Goal: Task Accomplishment & Management: Manage account settings

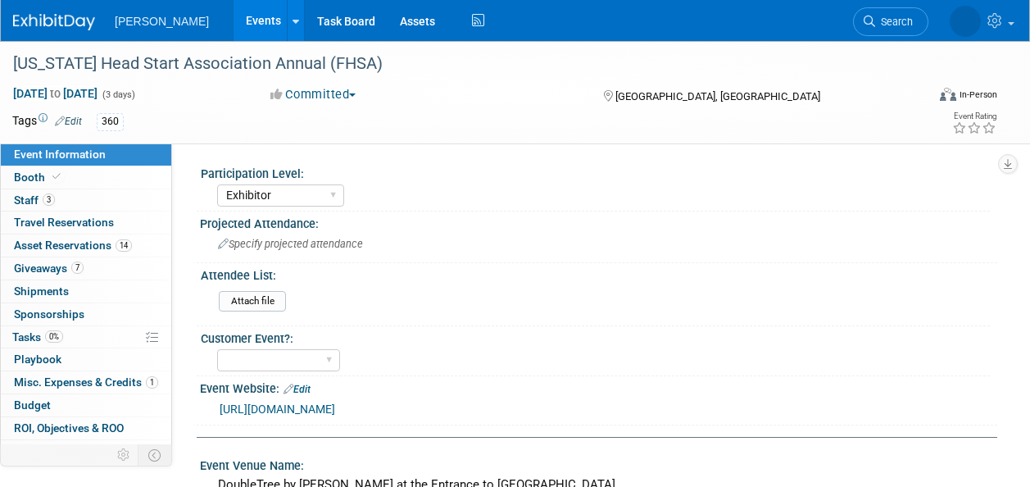
select select "Exhibitor"
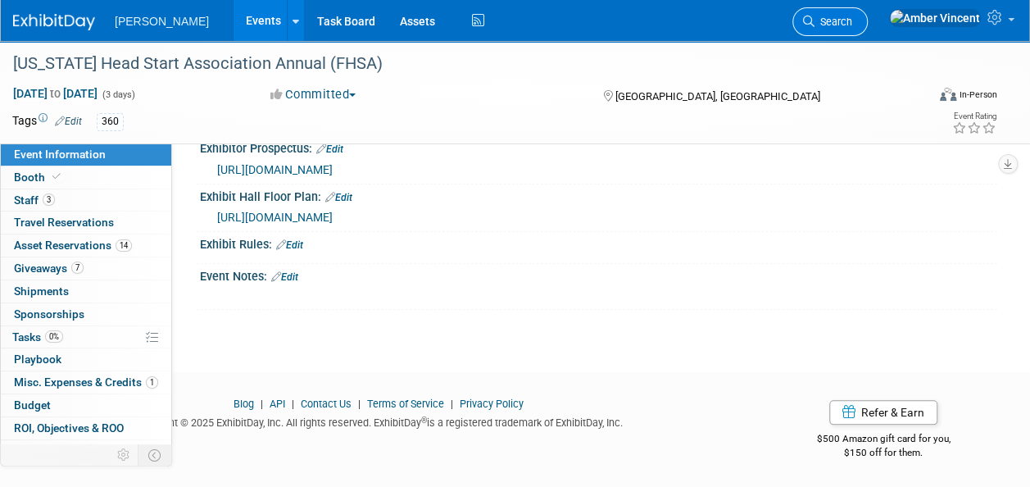
click at [852, 25] on span "Search" at bounding box center [833, 22] width 38 height 12
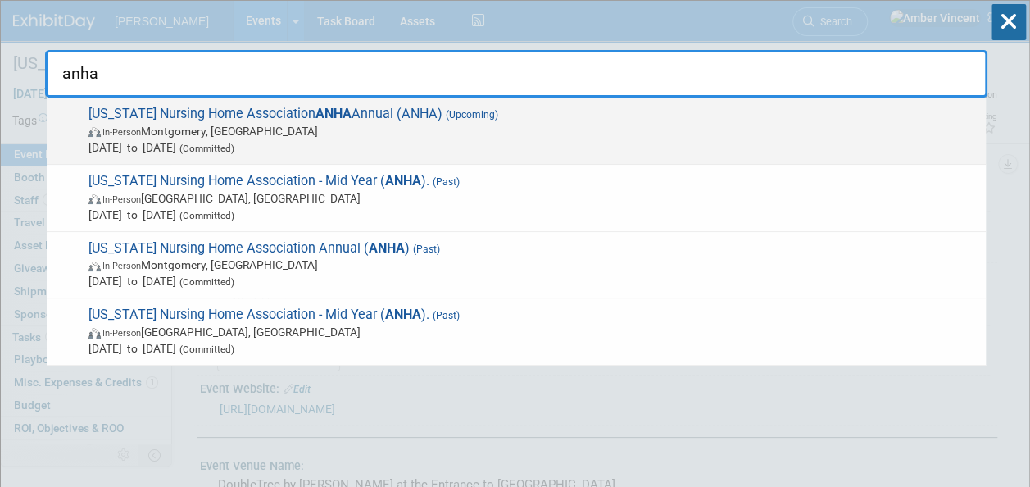
type input "anha"
click at [593, 139] on span "[DATE] to [DATE] (Committed)" at bounding box center [532, 147] width 889 height 16
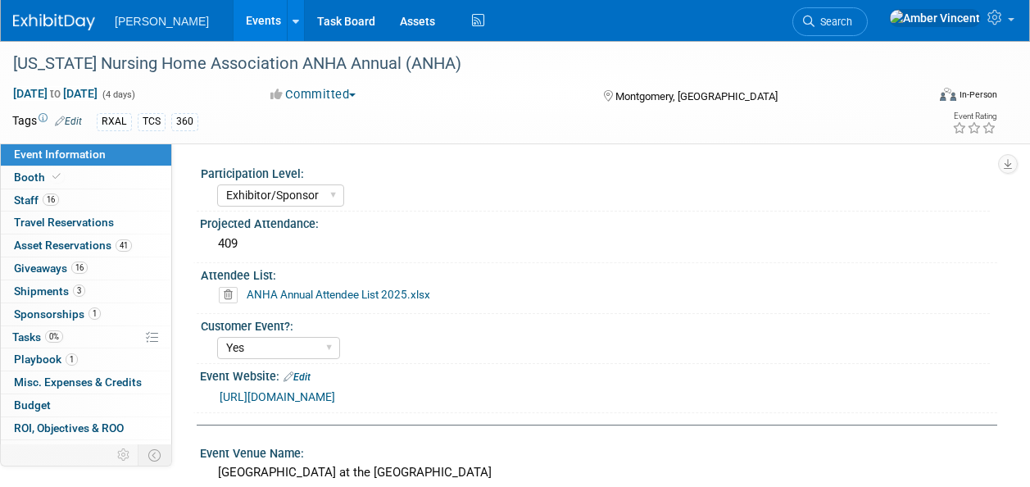
select select "Exhibitor/Sponsor"
select select "Yes"
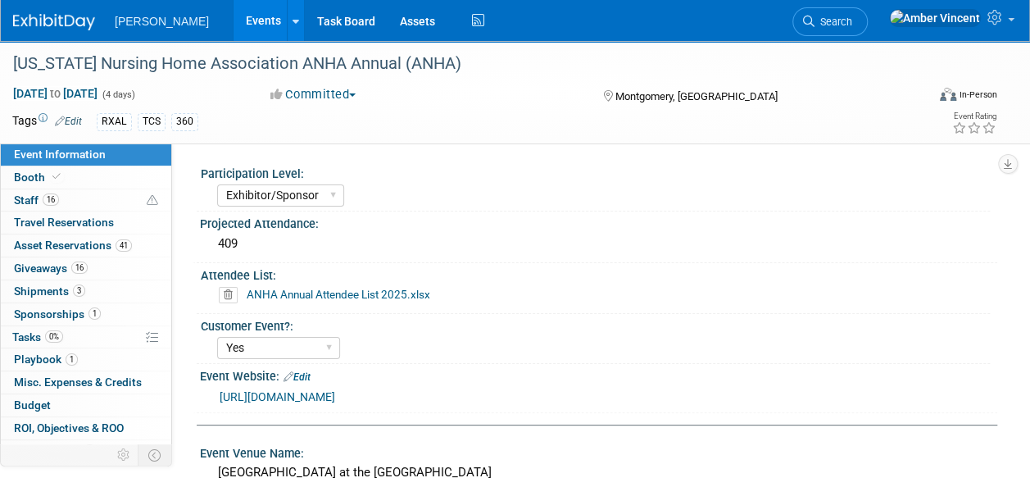
drag, startPoint x: 72, startPoint y: 247, endPoint x: 178, endPoint y: 266, distance: 107.4
click at [72, 247] on span "Asset Reservations 41" at bounding box center [73, 244] width 118 height 13
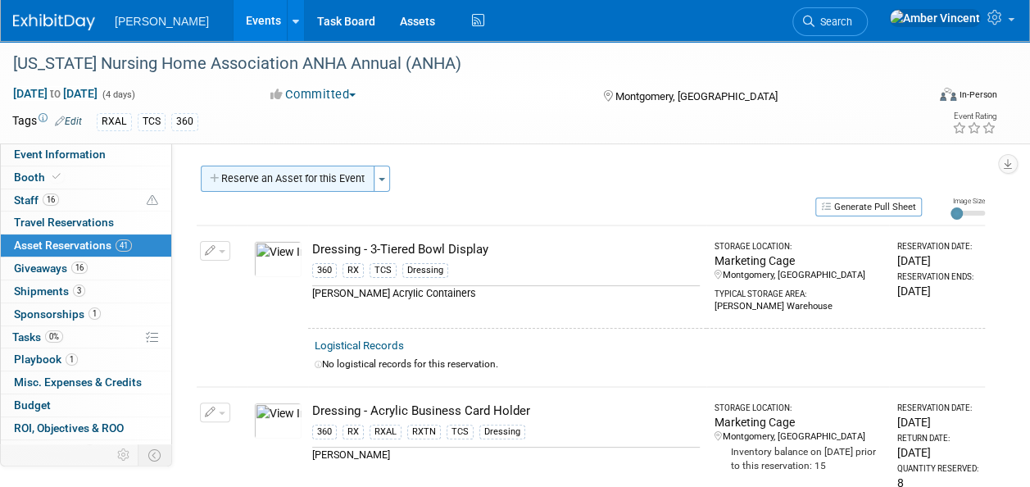
click at [327, 180] on button "Reserve an Asset for this Event" at bounding box center [288, 178] width 174 height 26
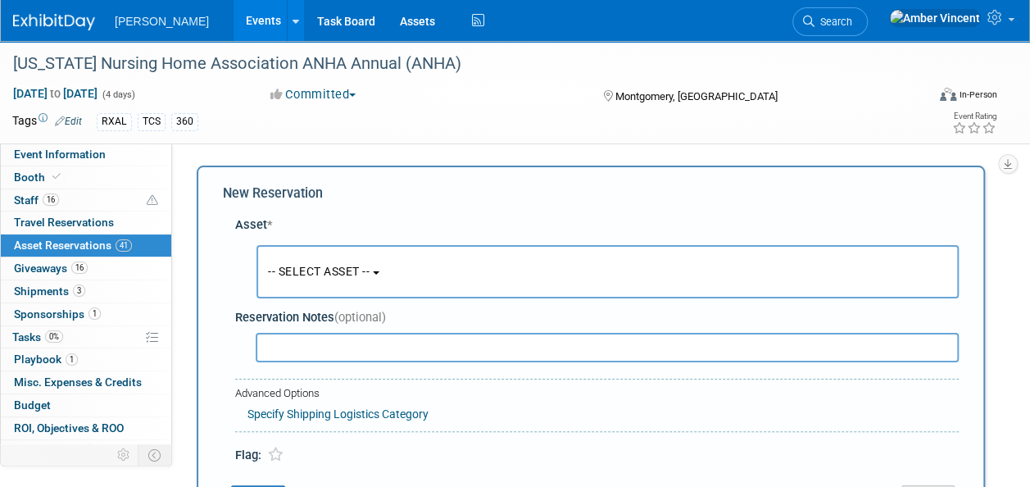
scroll to position [16, 0]
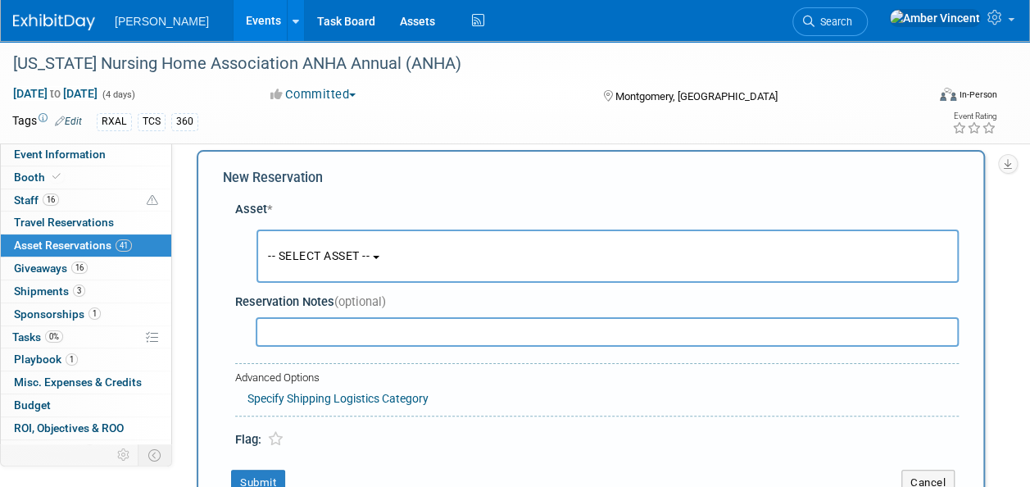
click at [352, 333] on input "text" at bounding box center [607, 331] width 703 height 29
type input "tablecover"
drag, startPoint x: 371, startPoint y: 248, endPoint x: 351, endPoint y: 283, distance: 40.7
click at [369, 249] on span "-- SELECT ASSET --" at bounding box center [319, 255] width 102 height 13
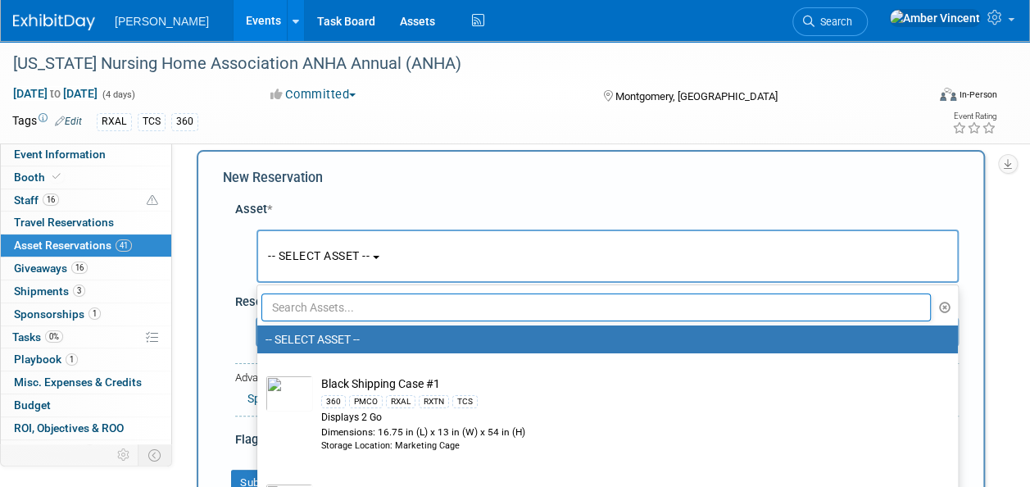
click at [344, 301] on input "text" at bounding box center [595, 307] width 669 height 28
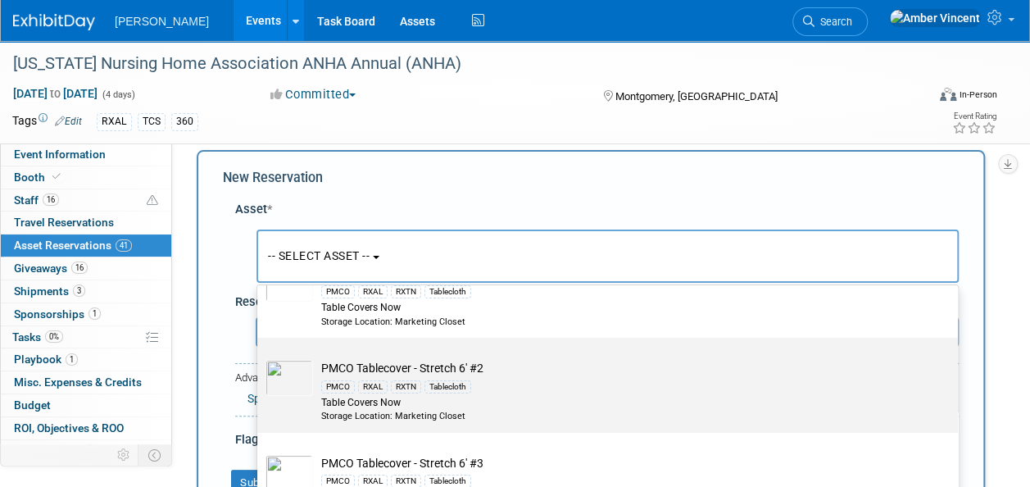
scroll to position [0, 0]
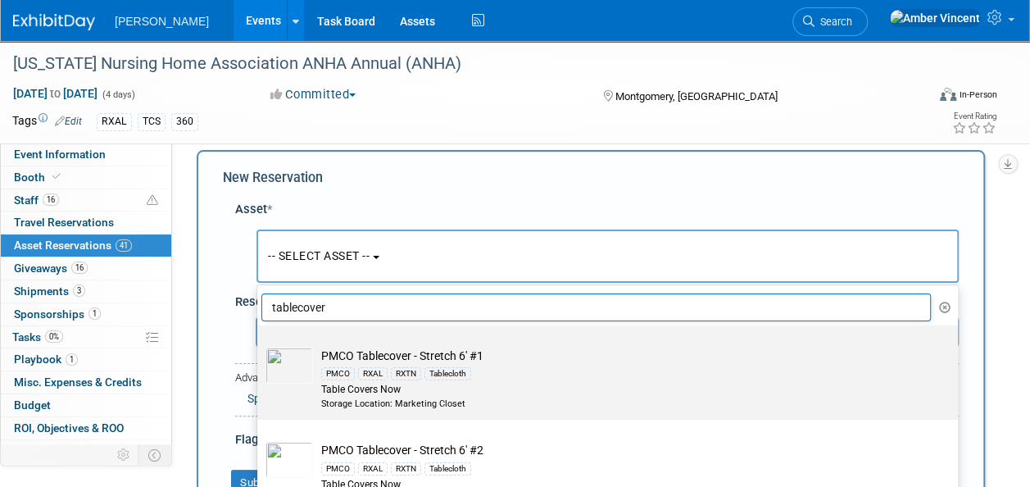
type input "tablecover"
click at [378, 364] on div "PMCO RXAL RXTN Tablecloth" at bounding box center [623, 373] width 604 height 19
click at [260, 345] on input "PMCO Tablecover - Stretch 6' #1 PMCO RXAL RXTN Tablecloth Table Covers Now Stor…" at bounding box center [254, 339] width 11 height 11
select select "10722516"
select select "8"
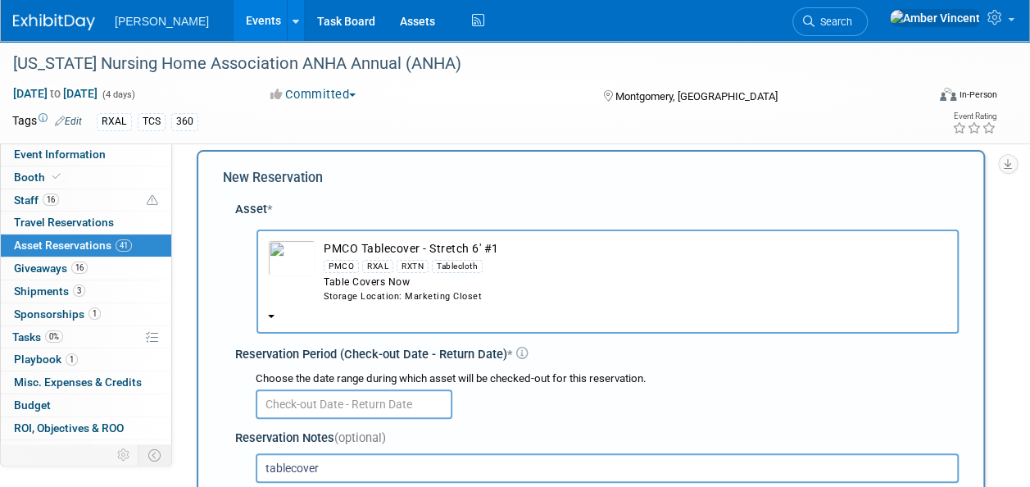
click at [390, 403] on input "text" at bounding box center [354, 403] width 197 height 29
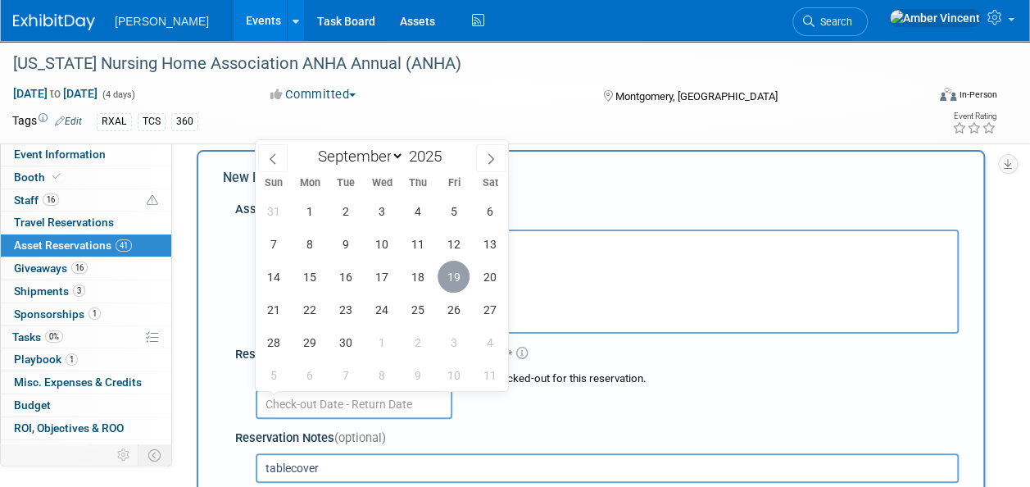
click at [454, 279] on span "19" at bounding box center [453, 277] width 32 height 32
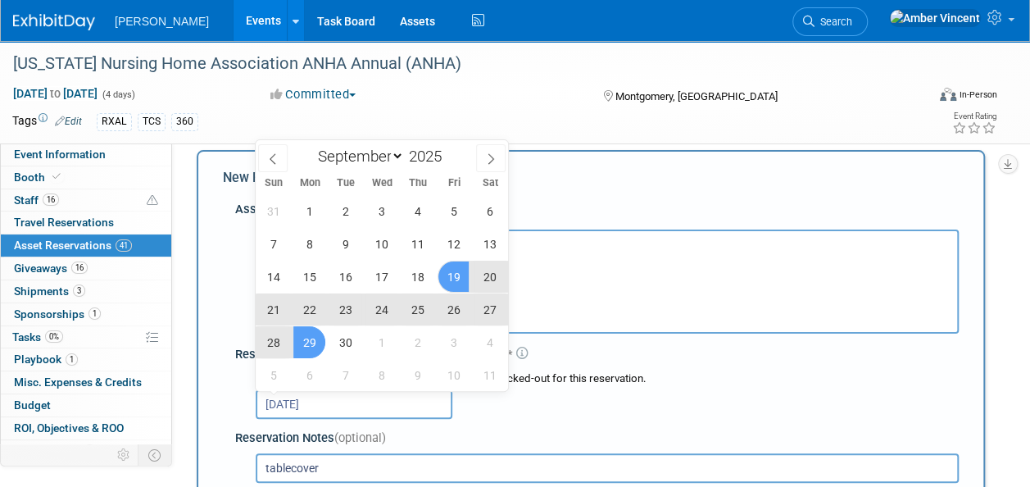
click at [310, 346] on span "29" at bounding box center [309, 342] width 32 height 32
type input "[DATE] to [DATE]"
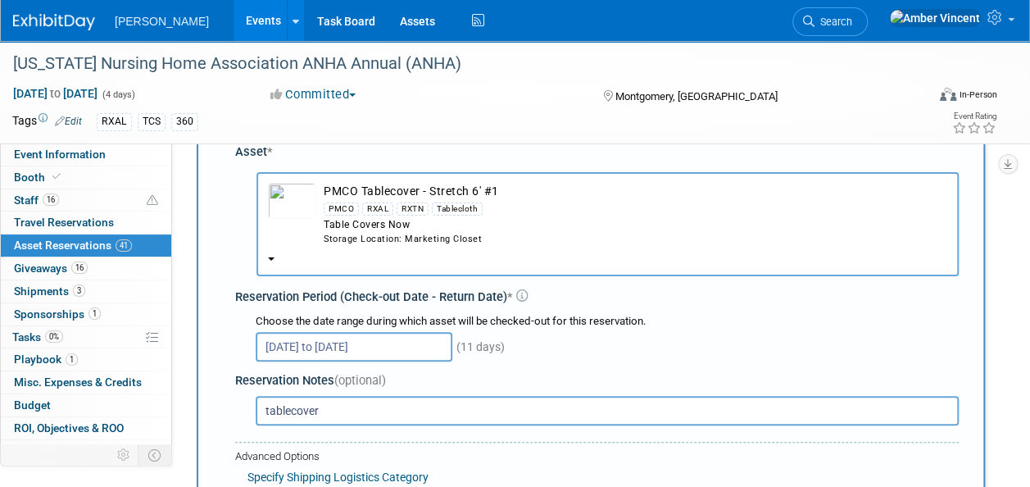
scroll to position [97, 0]
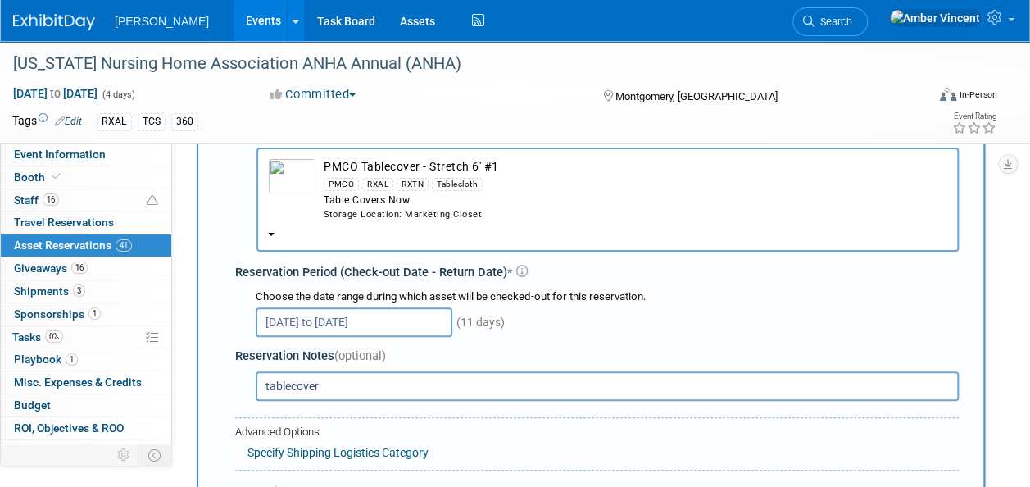
drag, startPoint x: 333, startPoint y: 385, endPoint x: 213, endPoint y: 375, distance: 120.0
click at [213, 375] on div "New Reservation Asset * -- SELECT ASSET --" at bounding box center [591, 318] width 788 height 501
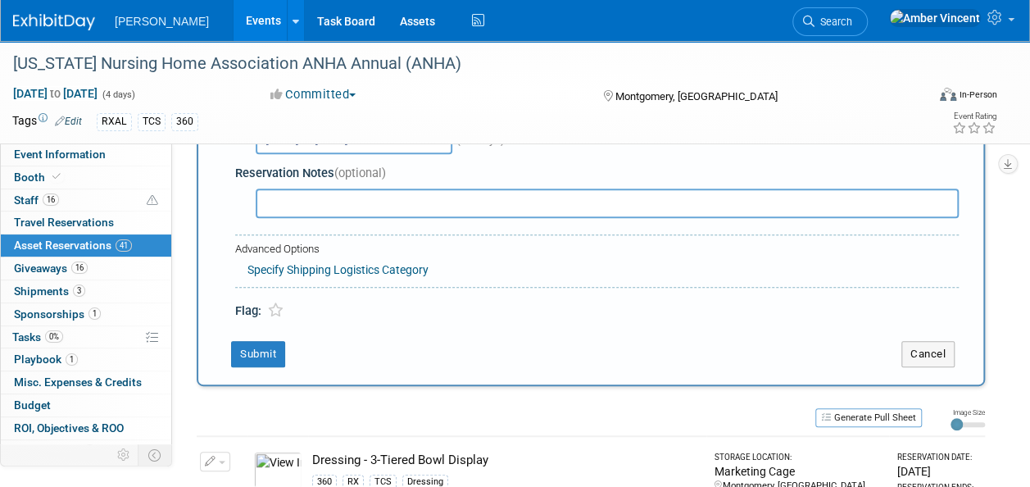
scroll to position [425, 0]
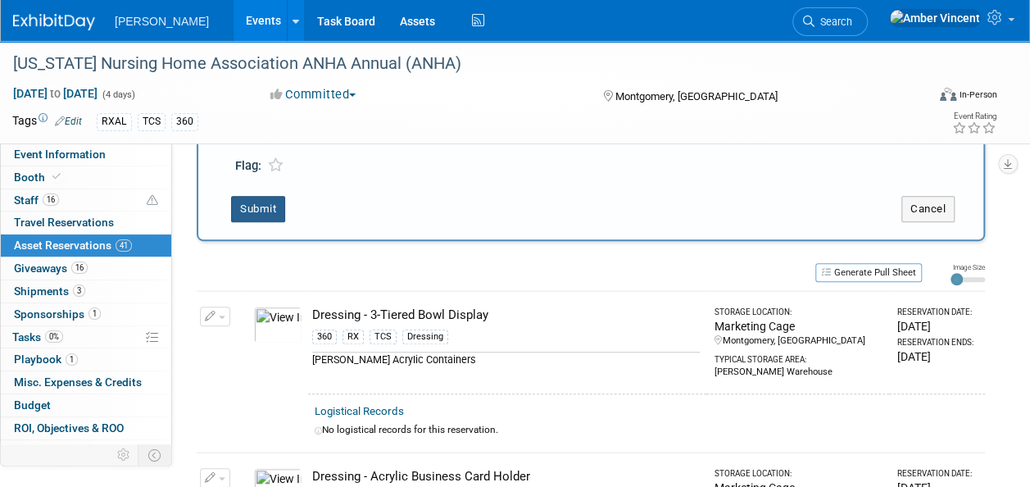
click at [275, 202] on button "Submit" at bounding box center [258, 209] width 54 height 26
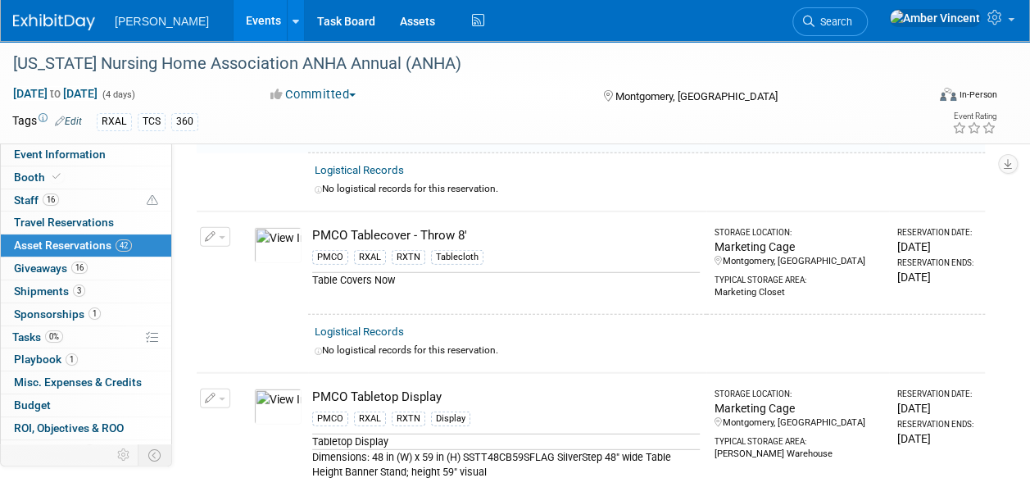
scroll to position [2042, 0]
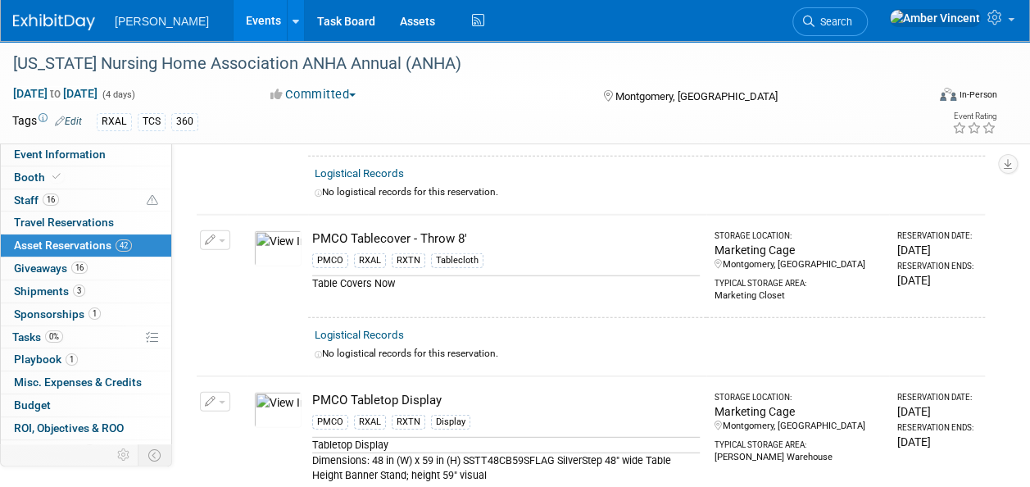
click at [218, 230] on button "button" at bounding box center [215, 240] width 30 height 20
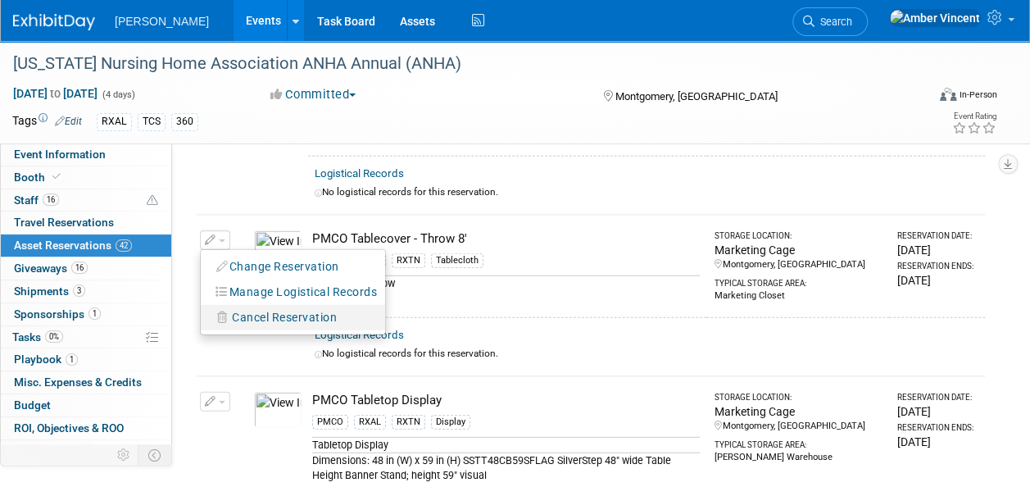
click at [271, 313] on button "Cancel Reservation" at bounding box center [277, 317] width 136 height 22
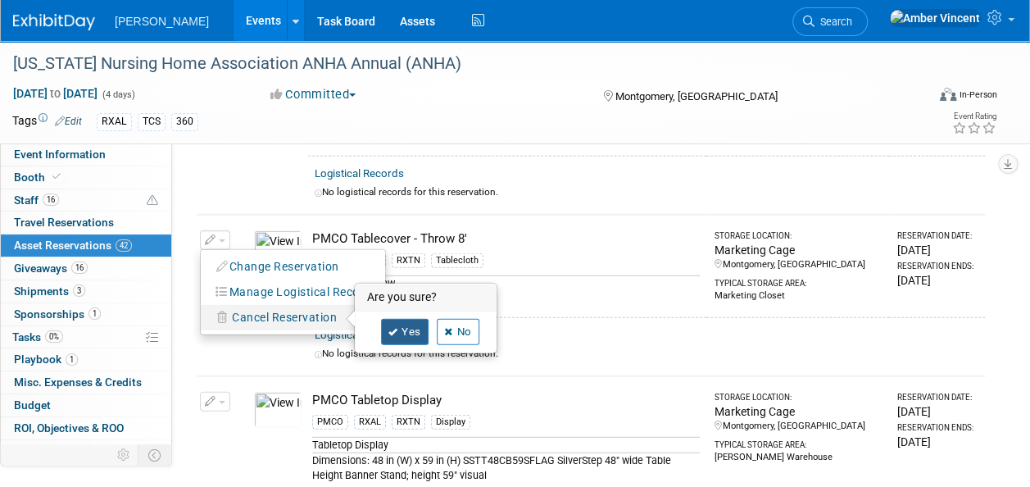
click at [390, 328] on icon at bounding box center [393, 332] width 10 height 9
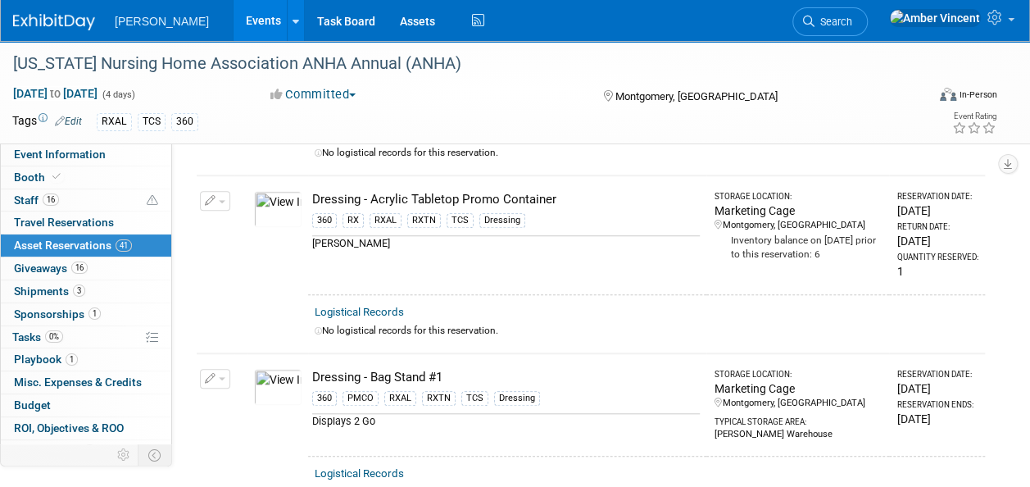
scroll to position [0, 0]
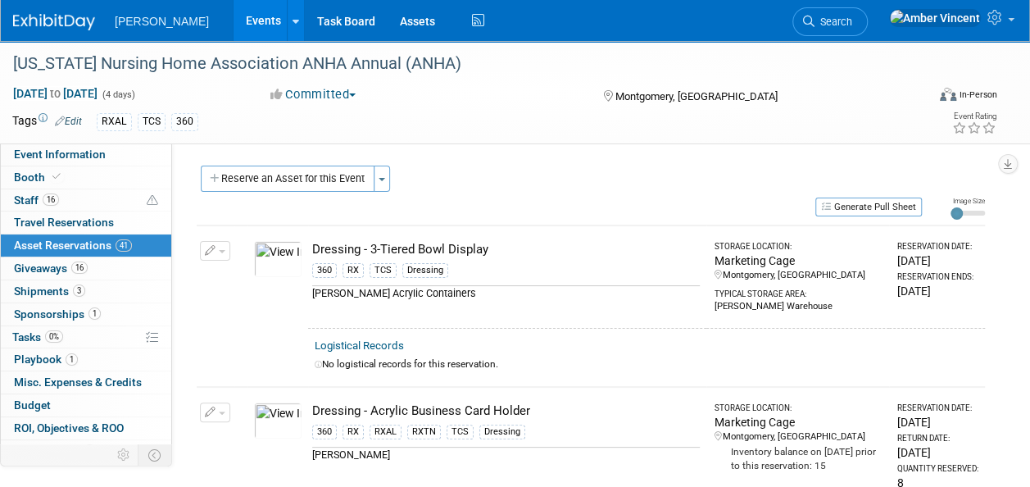
click at [365, 180] on button "Reserve an Asset for this Event" at bounding box center [288, 178] width 174 height 26
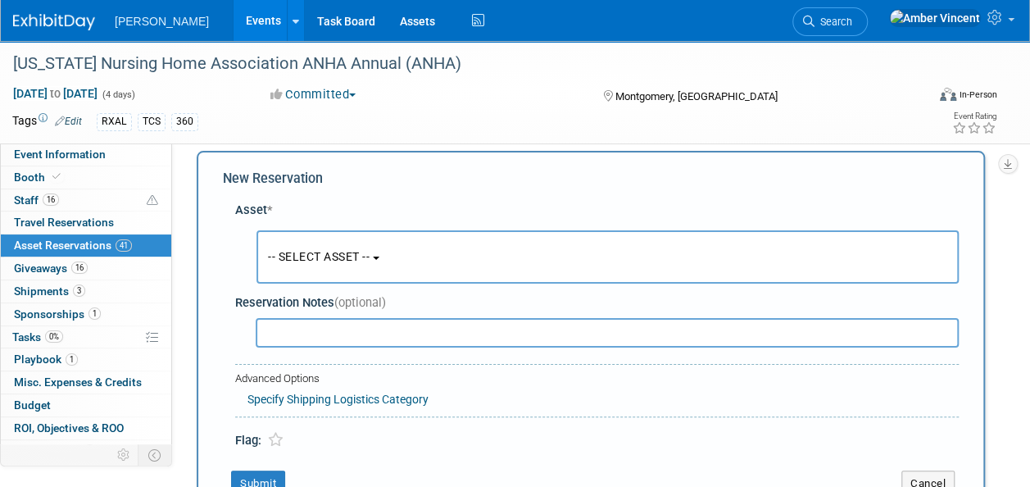
scroll to position [16, 0]
click at [360, 247] on button "-- SELECT ASSET --" at bounding box center [607, 255] width 702 height 53
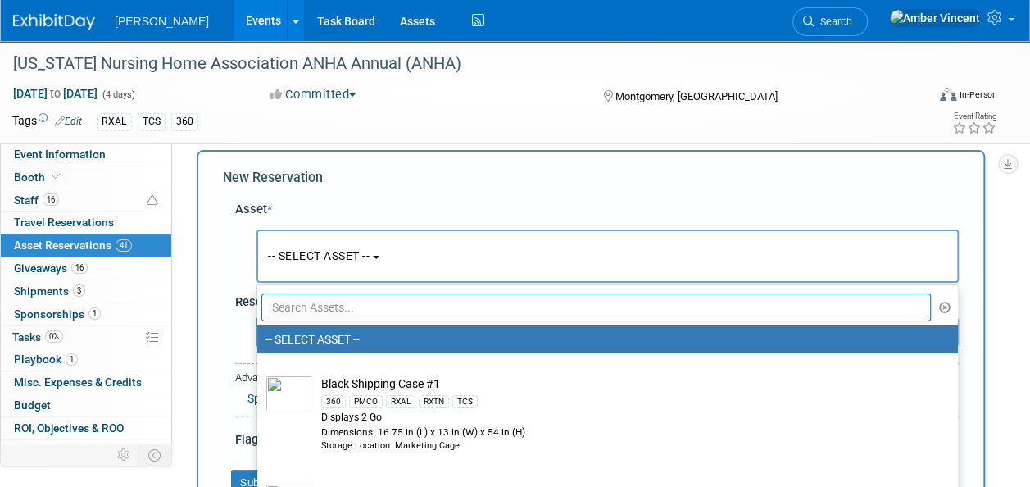
click at [353, 317] on input "text" at bounding box center [595, 307] width 669 height 28
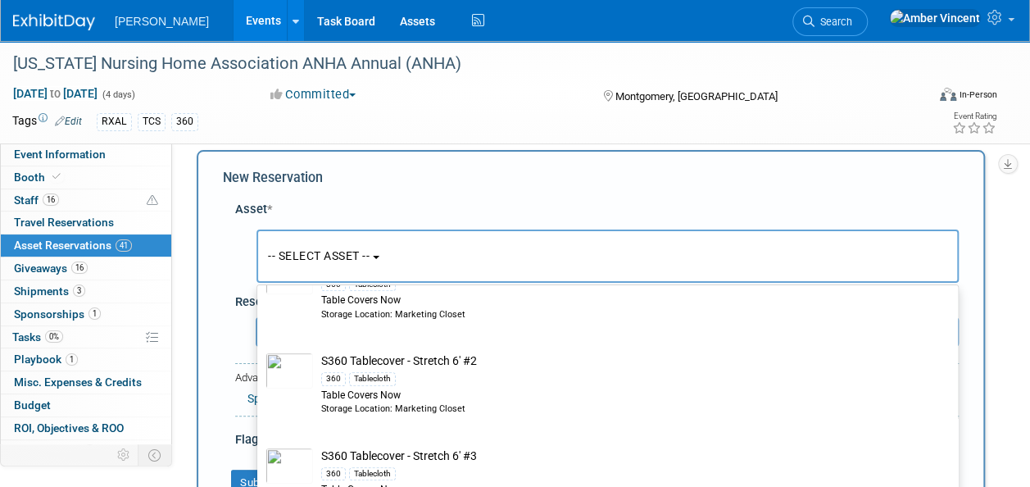
scroll to position [410, 0]
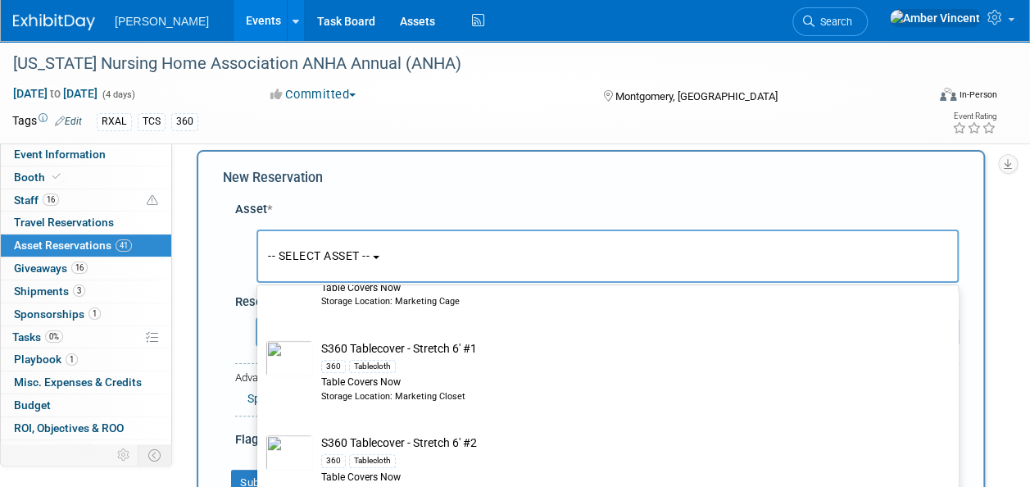
type input "tablecover"
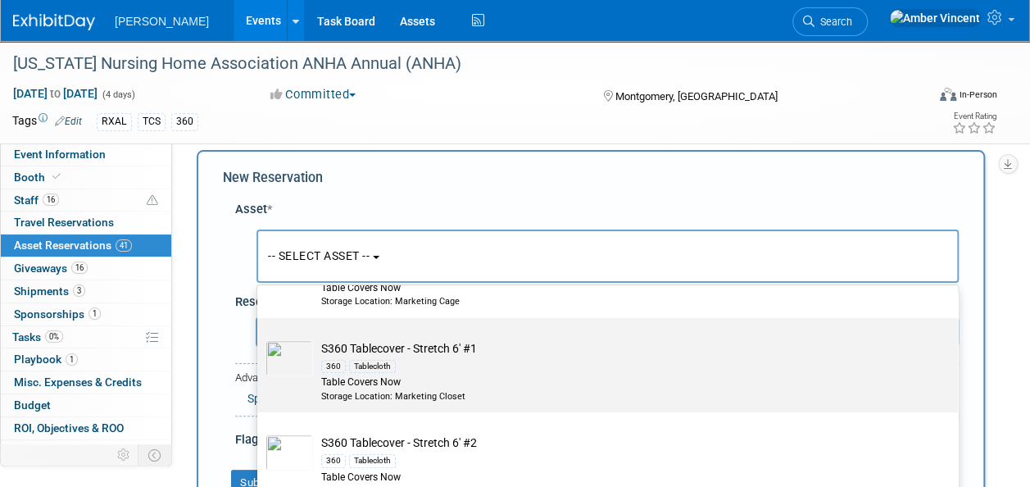
click at [510, 352] on td "S360 Tablecover - Stretch 6' #1 360 Tablecloth Table Covers Now Storage Locatio…" at bounding box center [619, 371] width 612 height 62
click at [260, 338] on input "S360 Tablecover - Stretch 6' #1 360 Tablecloth Table Covers Now Storage Locatio…" at bounding box center [254, 332] width 11 height 11
select select "10722333"
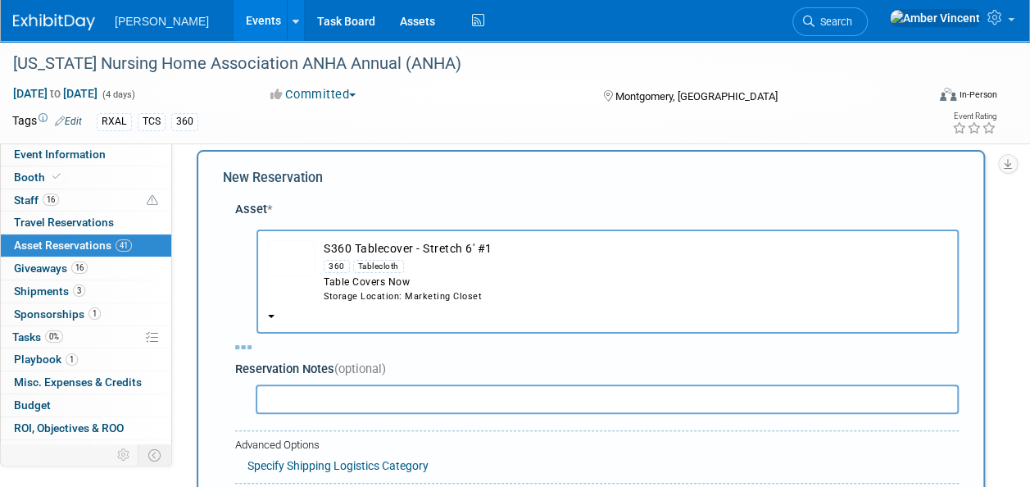
select select "8"
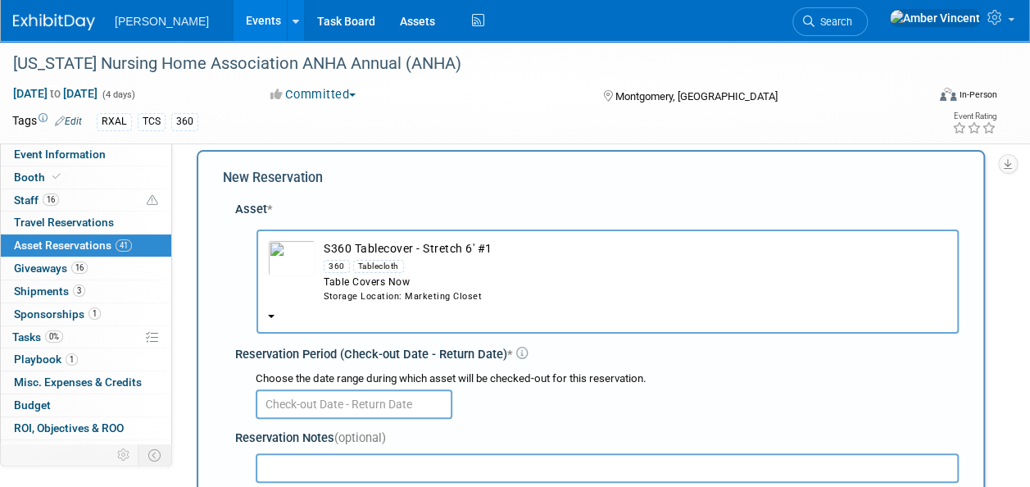
click at [355, 410] on input "text" at bounding box center [354, 403] width 197 height 29
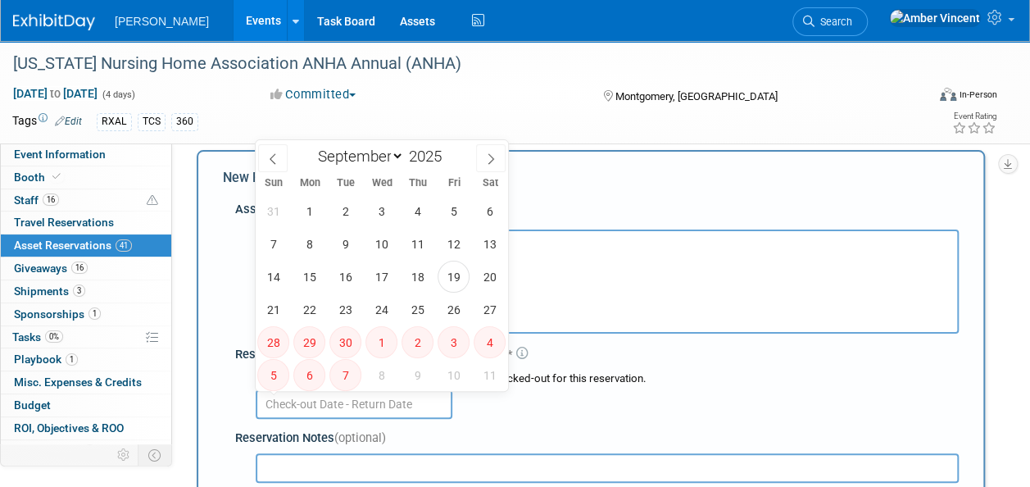
click at [431, 418] on input "text" at bounding box center [354, 403] width 197 height 29
click at [593, 351] on div "Reservation Period (Check-out Date - Return Date) *" at bounding box center [596, 354] width 723 height 17
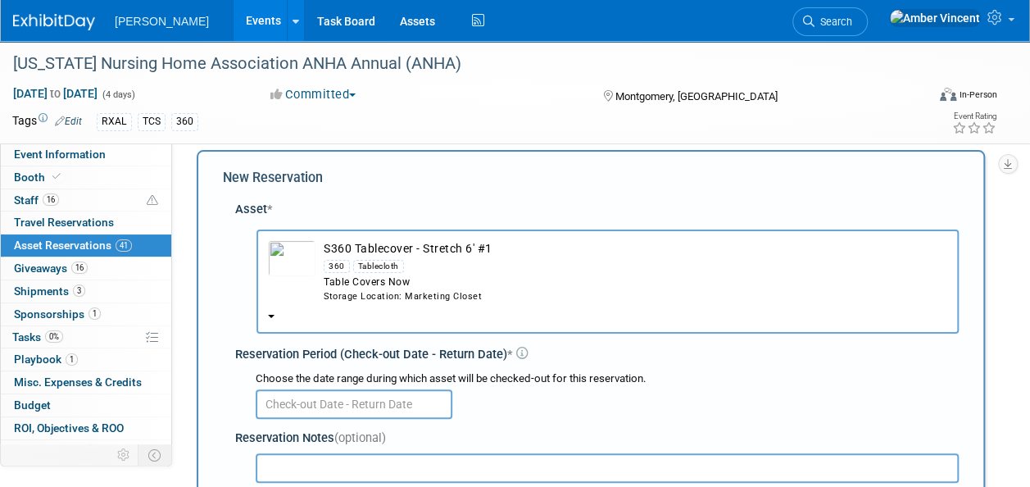
click at [431, 250] on td "S360 Tablecover - Stretch 6' #1 360 Tablecloth Table Covers Now Storage Locatio…" at bounding box center [631, 271] width 632 height 62
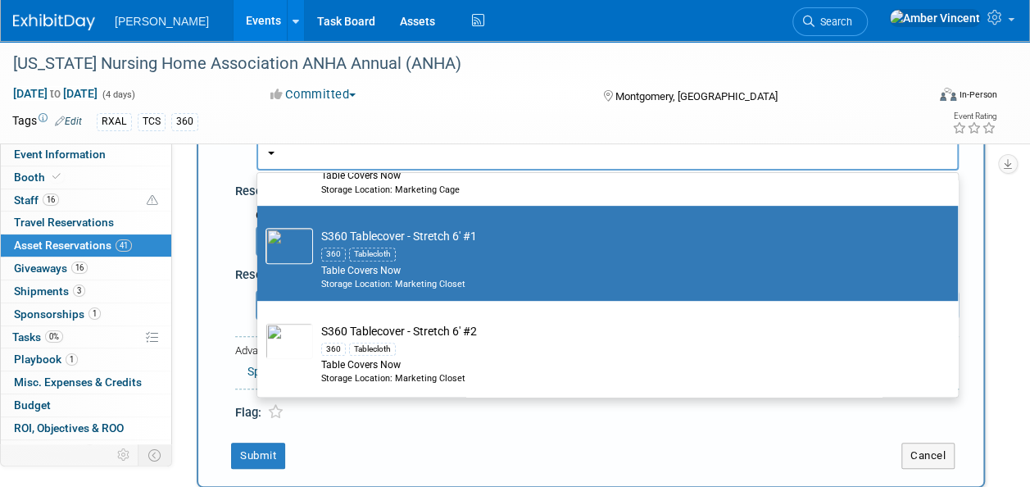
scroll to position [179, 0]
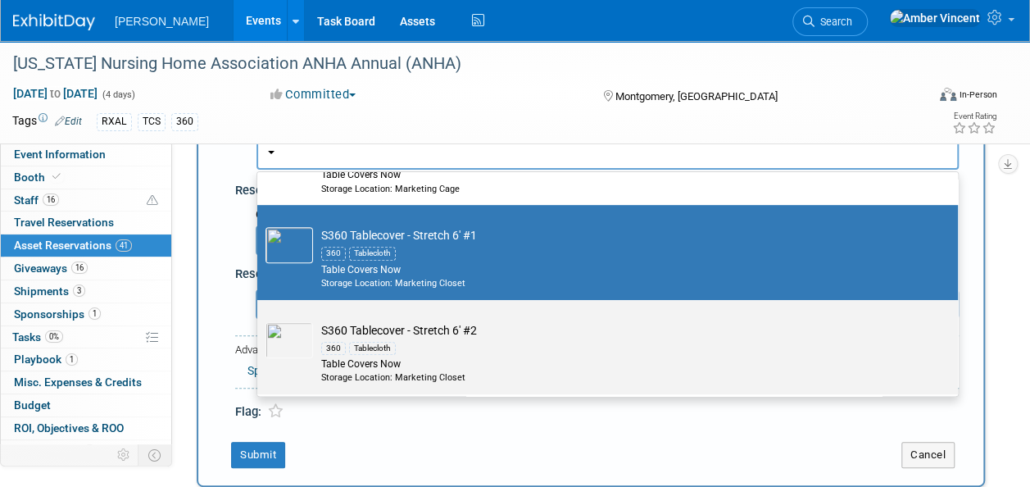
click at [433, 341] on div "360 Tablecloth" at bounding box center [623, 347] width 604 height 19
click at [260, 320] on input "S360 Tablecover - Stretch 6' #2 360 Tablecloth Table Covers Now Storage Locatio…" at bounding box center [254, 314] width 11 height 11
select select "10727925"
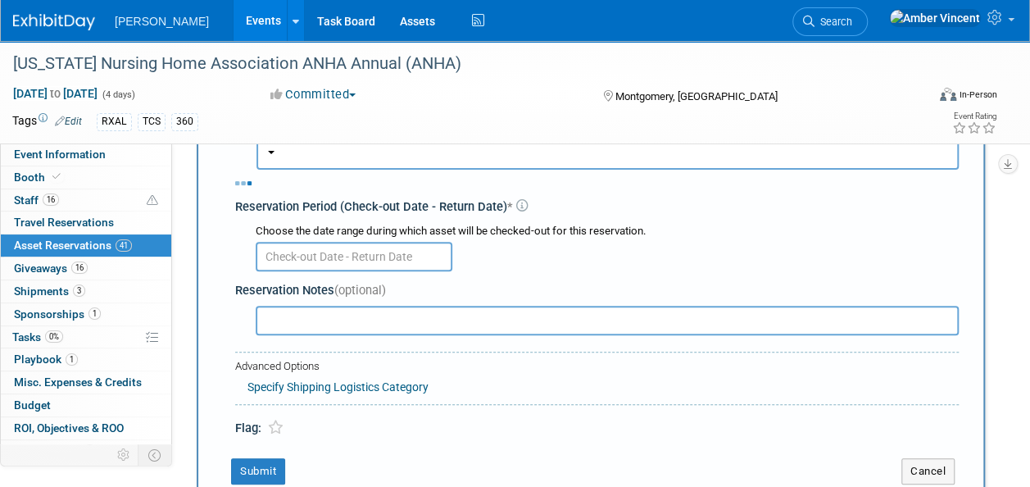
click at [365, 275] on div "Reservation Notes (optional)" at bounding box center [596, 307] width 723 height 64
select select "8"
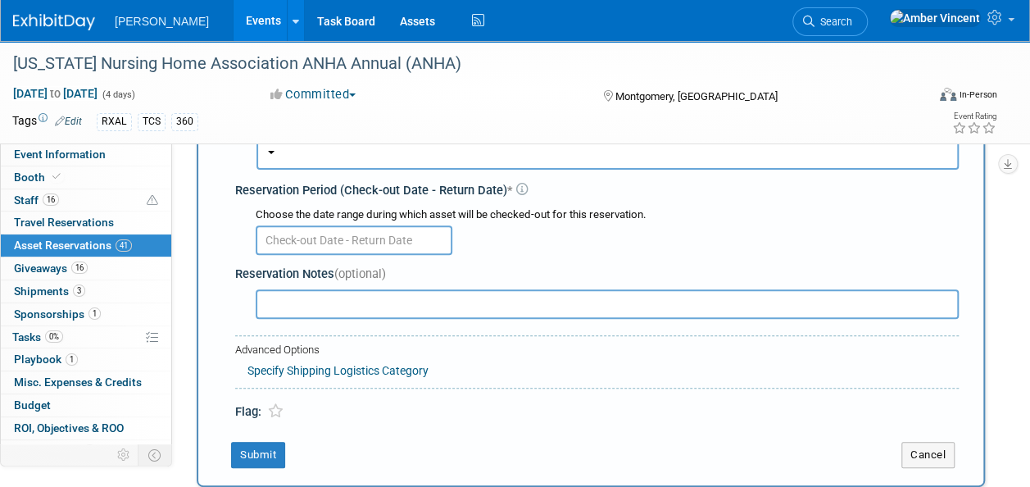
click at [364, 244] on body "[PERSON_NAME] Events Add Event Bulk Upload Events Shareable Event Boards Recent…" at bounding box center [515, 64] width 1030 height 487
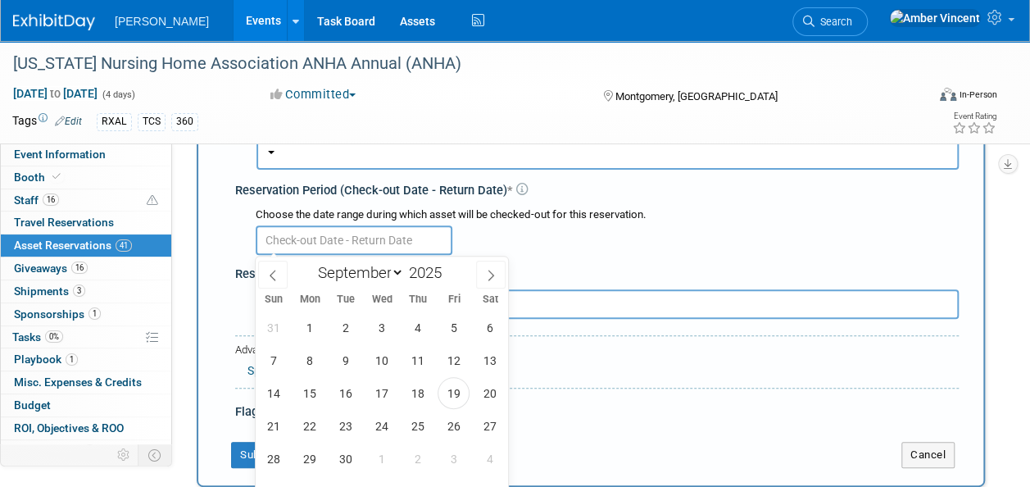
scroll to position [261, 0]
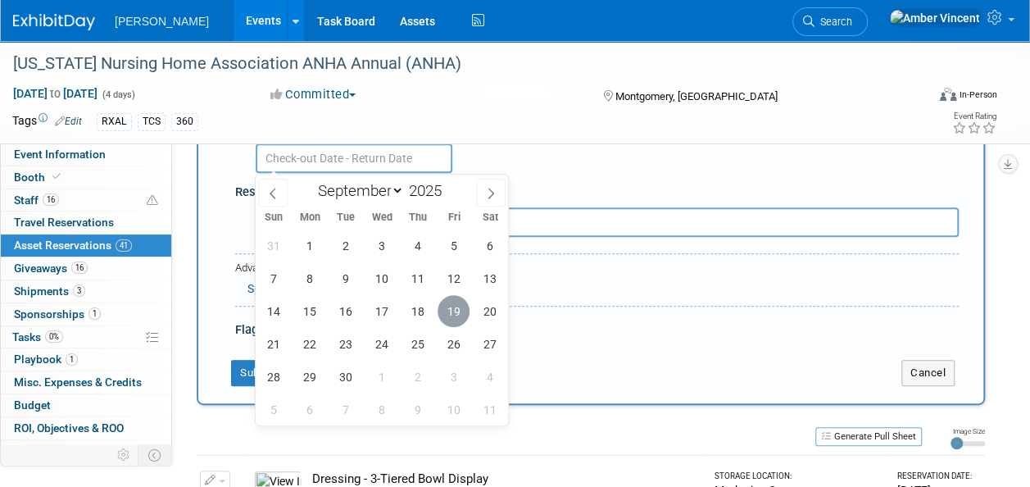
click at [447, 303] on span "19" at bounding box center [453, 311] width 32 height 32
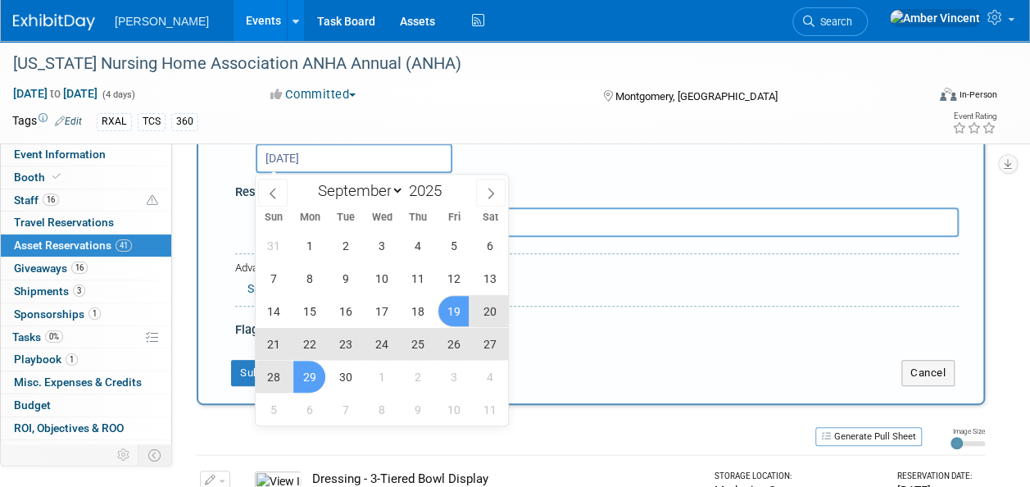
click at [306, 379] on span "29" at bounding box center [309, 376] width 32 height 32
type input "[DATE] to [DATE]"
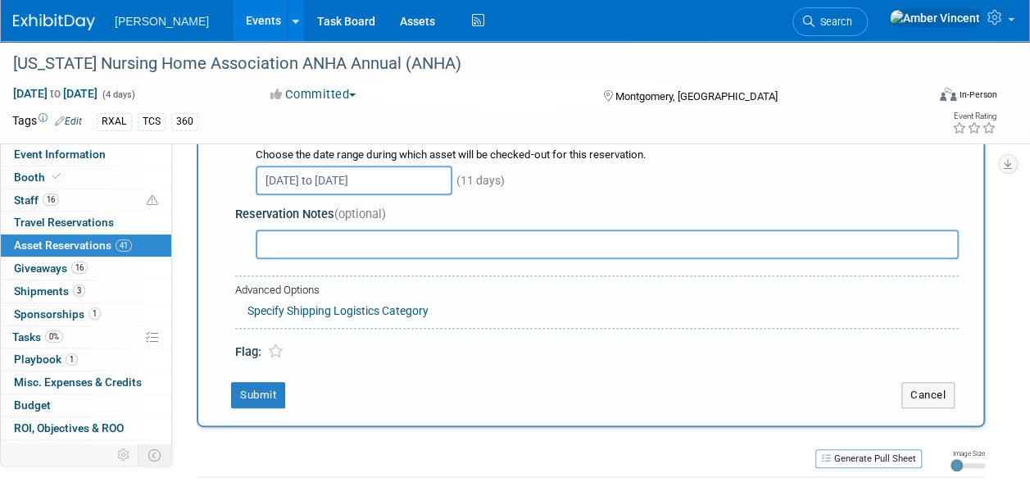
scroll to position [246, 0]
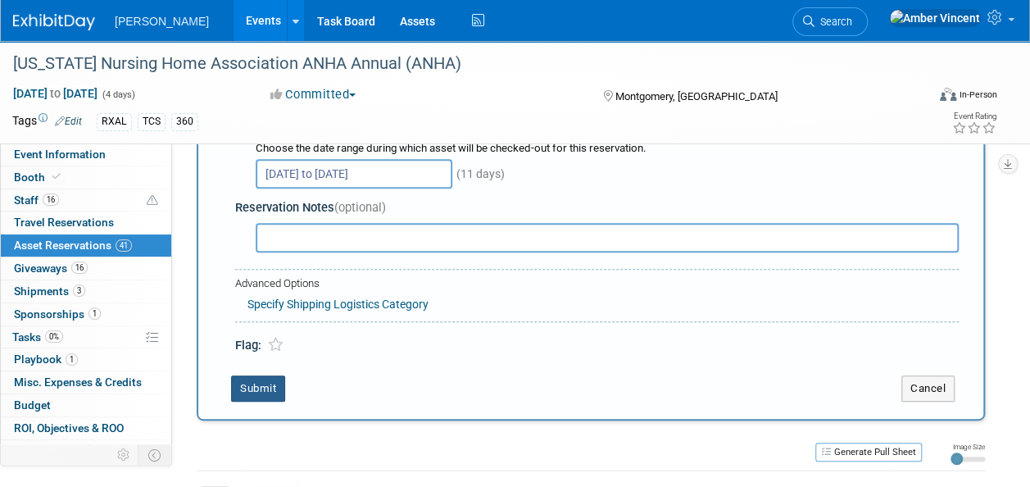
click at [274, 390] on button "Submit" at bounding box center [258, 388] width 54 height 26
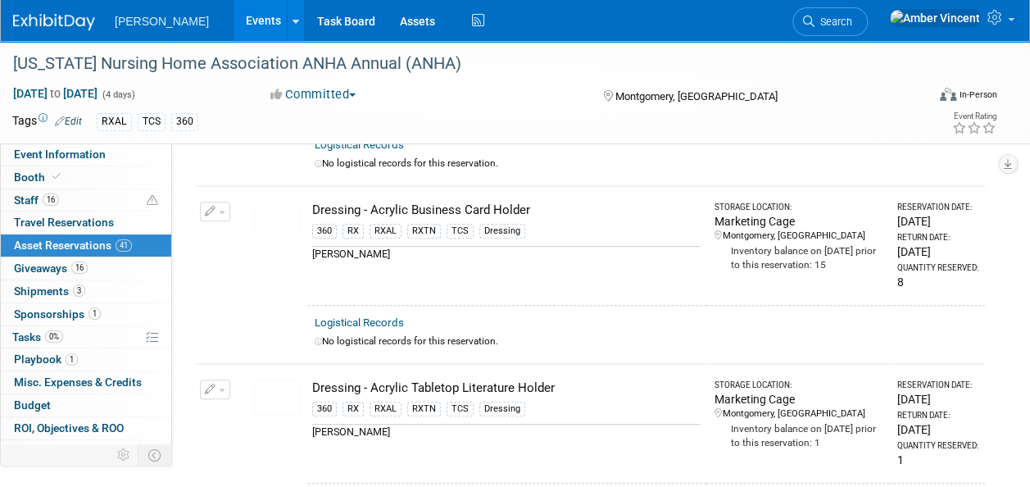
scroll to position [3864, 0]
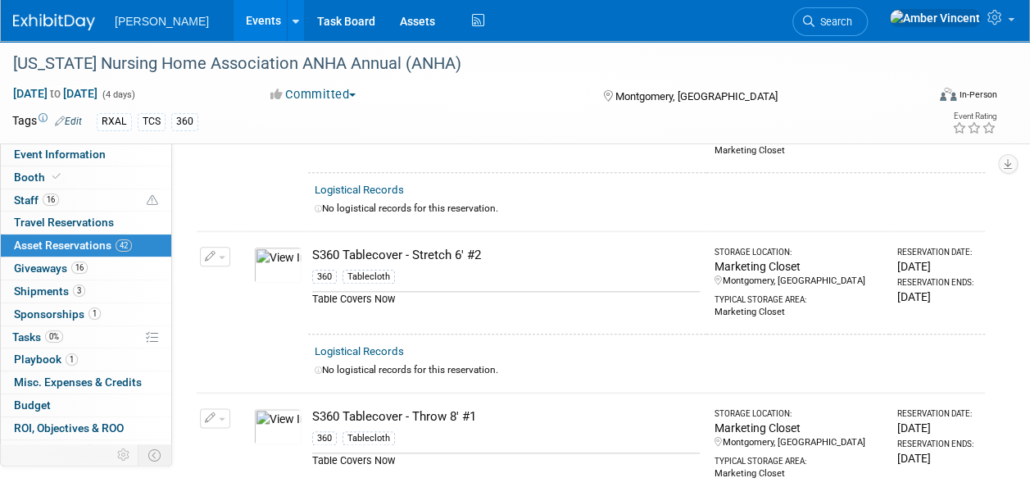
click at [224, 408] on button "button" at bounding box center [215, 418] width 30 height 20
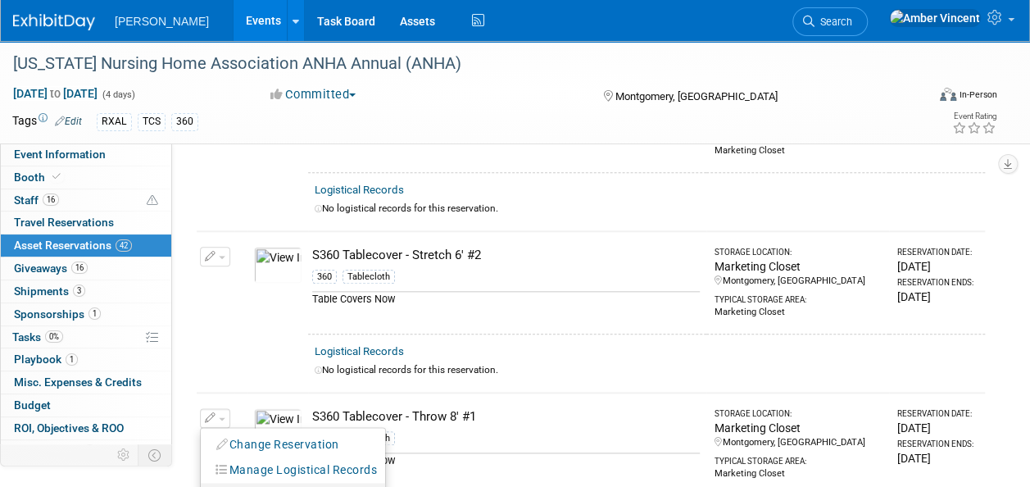
click at [224, 484] on button "Cancel Reservation" at bounding box center [277, 495] width 136 height 22
click at [405, 481] on link "Yes" at bounding box center [405, 494] width 48 height 26
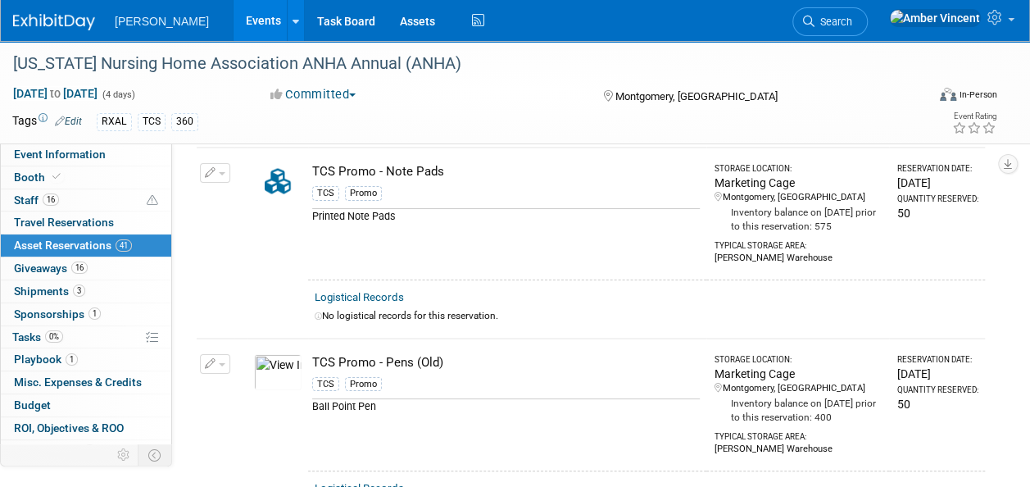
scroll to position [6076, 0]
